Goal: Contribute content: Add original content to the website for others to see

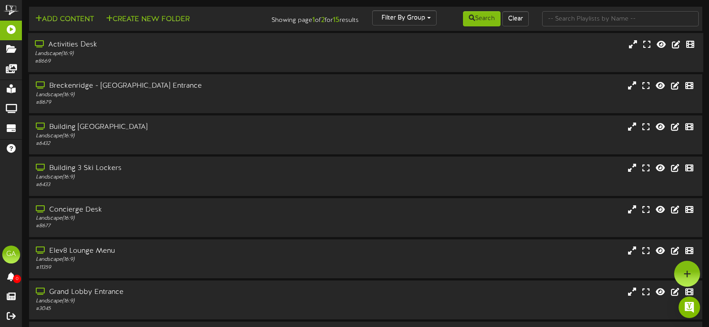
click at [83, 52] on div "Landscape ( 16:9 )" at bounding box center [169, 54] width 268 height 8
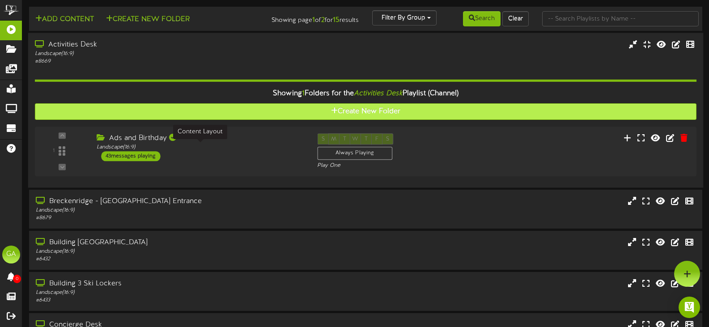
drag, startPoint x: 246, startPoint y: 145, endPoint x: 209, endPoint y: 108, distance: 51.5
click at [246, 145] on div "Landscape ( 16:9 )" at bounding box center [200, 148] width 207 height 8
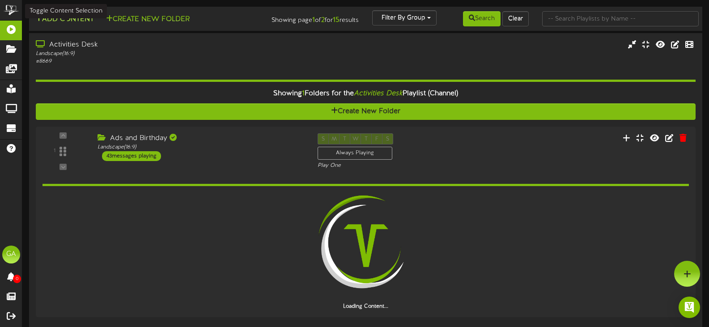
click at [81, 16] on button "Add Content" at bounding box center [65, 19] width 64 height 11
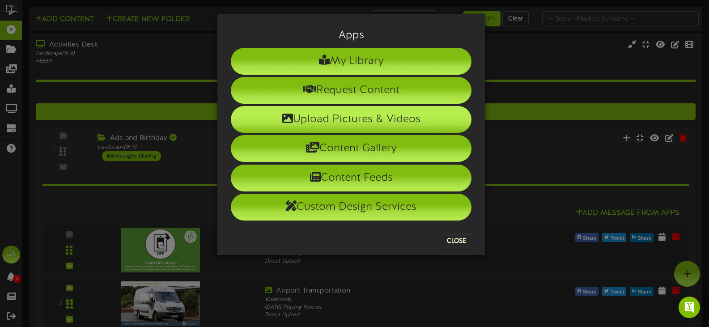
click at [344, 126] on li "Upload Pictures & Videos" at bounding box center [351, 119] width 241 height 27
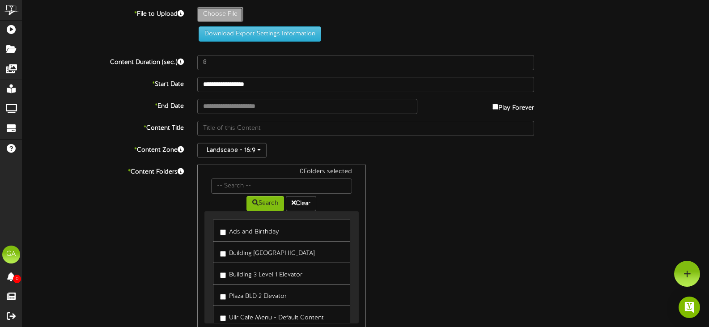
type input "**********"
type input "Happy9thBirthdayClair"
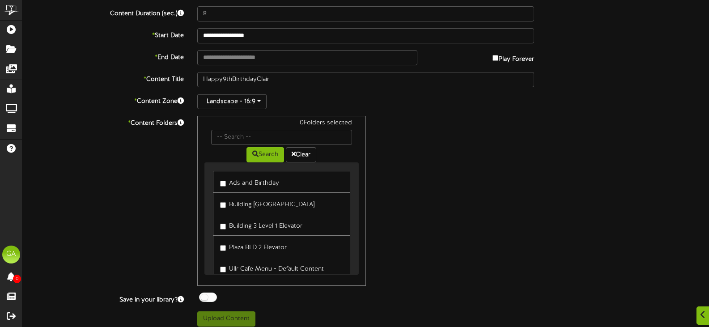
scroll to position [64, 0]
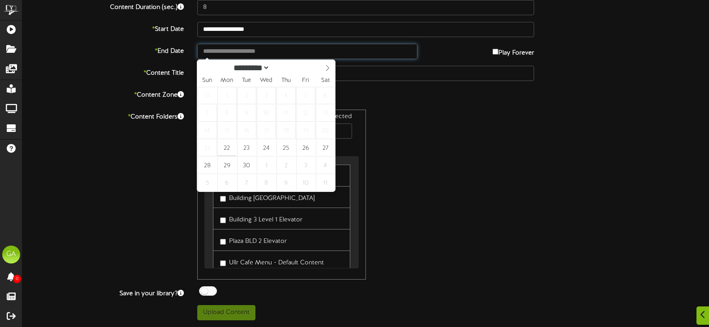
click at [259, 59] on body "ChannelValet Playlists Folders Messages My Library Groups Devices Help GA GC8 A…" at bounding box center [354, 131] width 709 height 391
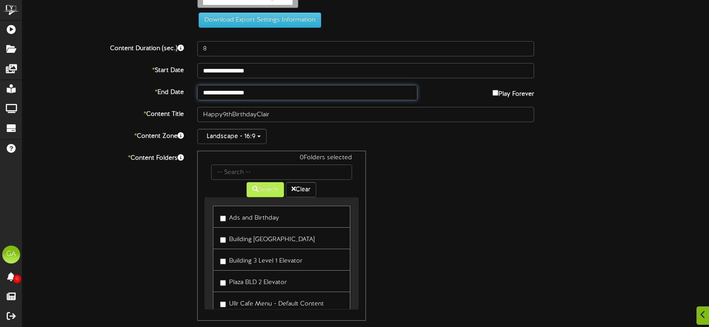
scroll to position [105, 0]
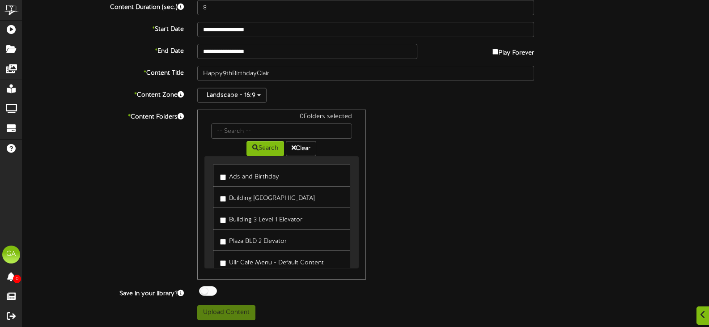
click at [218, 175] on link "Ads and Birthday" at bounding box center [281, 176] width 137 height 22
click at [226, 181] on label "Ads and Birthday" at bounding box center [249, 175] width 59 height 12
click at [238, 312] on button "Upload Content" at bounding box center [226, 312] width 58 height 15
type input "**********"
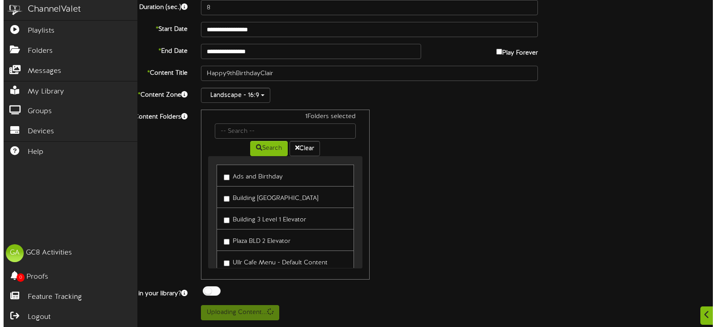
scroll to position [0, 0]
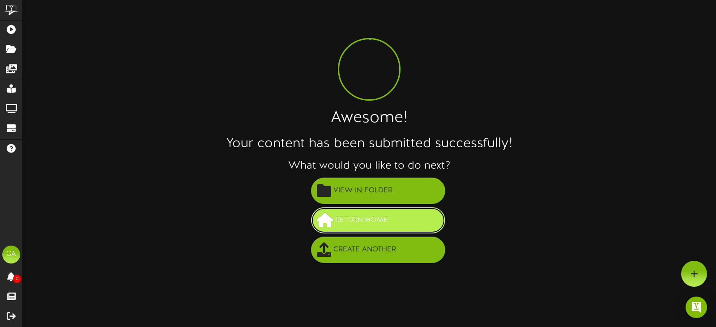
click at [392, 222] on button "Return Home" at bounding box center [378, 220] width 134 height 26
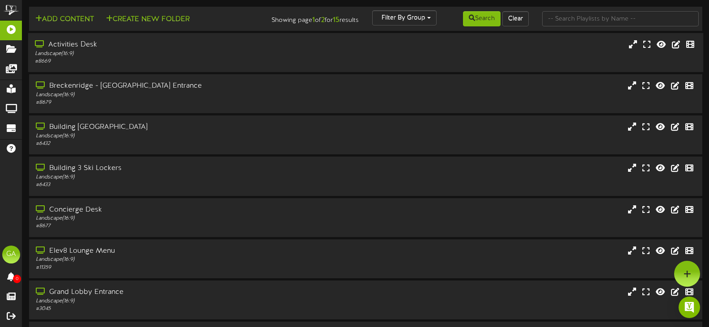
drag, startPoint x: 206, startPoint y: 69, endPoint x: 209, endPoint y: 56, distance: 13.3
click at [206, 67] on div "Activities Desk Landscape ( 16:9 ) # 8669" at bounding box center [365, 52] width 675 height 39
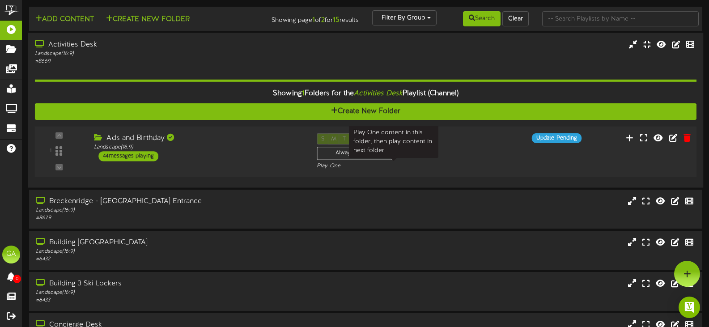
click at [435, 153] on div "S M T W T F S Always Playing Play One" at bounding box center [393, 151] width 167 height 37
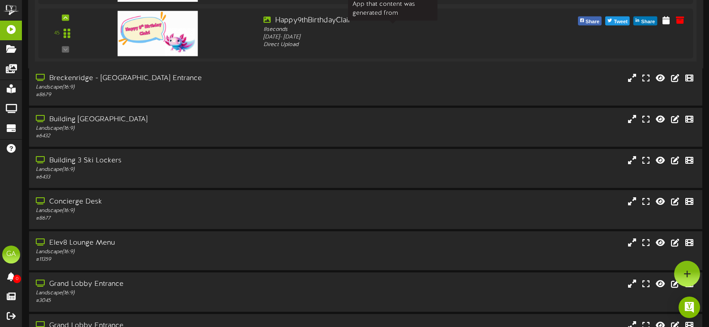
scroll to position [2370, 0]
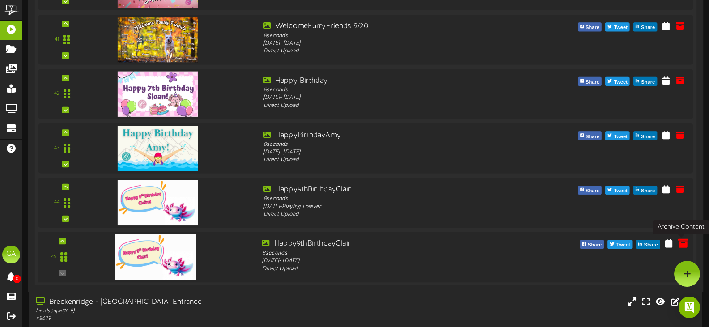
click at [679, 239] on icon at bounding box center [683, 243] width 10 height 10
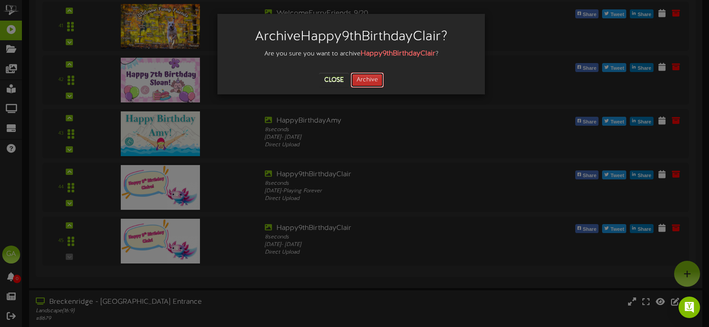
click at [369, 76] on button "Archive" at bounding box center [367, 79] width 33 height 15
